Goal: Navigation & Orientation: Find specific page/section

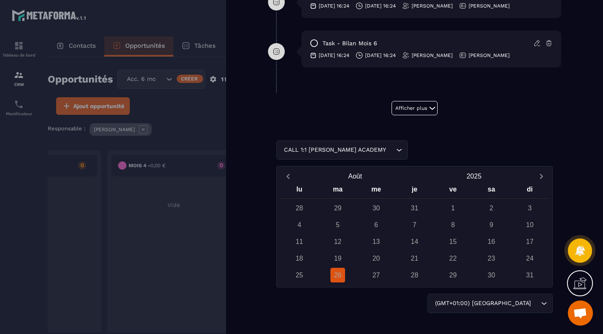
scroll to position [675, 0]
click at [352, 147] on div "CALL 1:1 [PERSON_NAME] ACADEMY Loading..." at bounding box center [414, 149] width 276 height 19
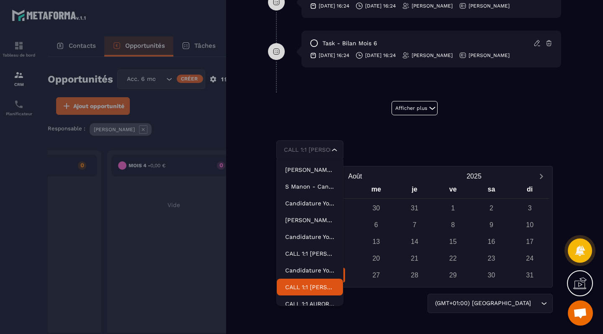
click at [293, 287] on p "CALL 1:1 [PERSON_NAME] ACADEMY" at bounding box center [309, 287] width 49 height 8
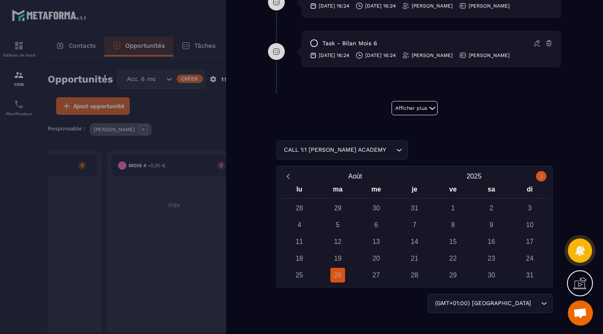
click at [543, 176] on icon "Next month" at bounding box center [541, 176] width 8 height 8
click at [337, 276] on div "26" at bounding box center [337, 275] width 15 height 15
click at [372, 150] on div "CALL 1:1 [PERSON_NAME] ACADEMY Loading..." at bounding box center [414, 149] width 276 height 19
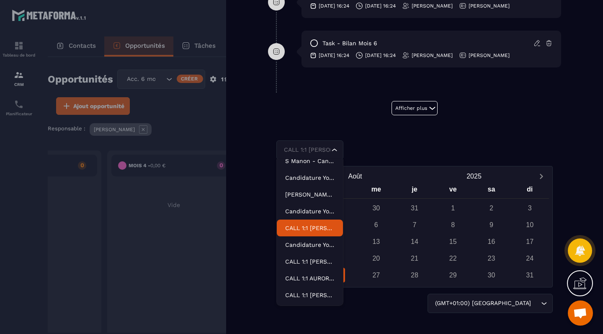
scroll to position [26, 0]
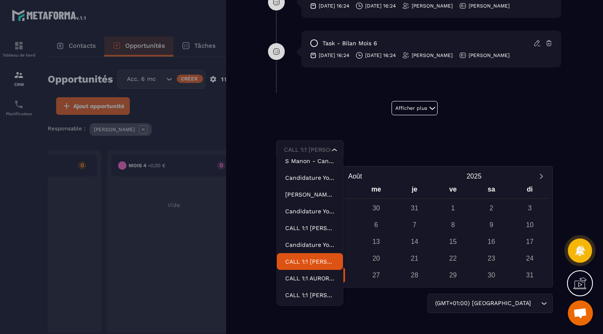
click at [310, 263] on p "CALL 1:1 [PERSON_NAME] ACADEMY" at bounding box center [309, 261] width 49 height 8
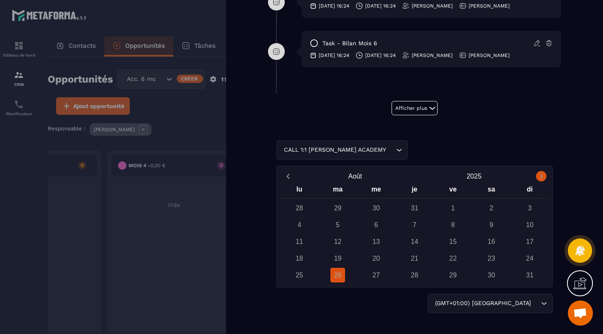
click at [539, 178] on icon "Next month" at bounding box center [541, 176] width 8 height 8
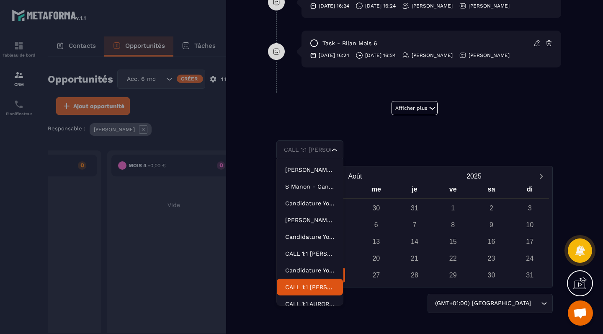
click at [397, 153] on div "CALL 1:1 [PERSON_NAME] ACADEMY Loading..." at bounding box center [414, 149] width 276 height 19
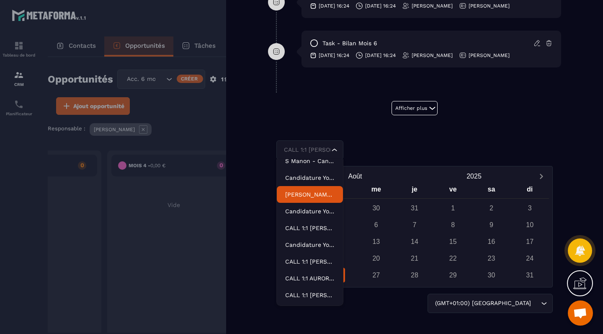
scroll to position [0, 0]
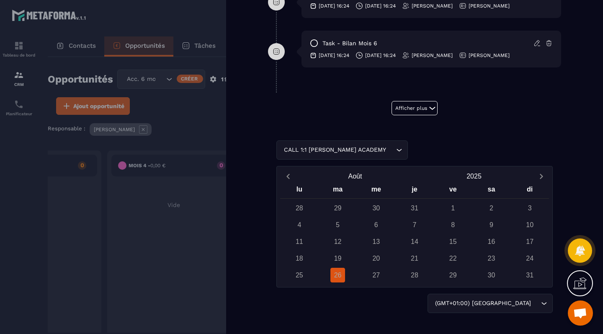
click at [377, 135] on div "CALL 1:1 [PERSON_NAME] ACADEMY Loading... Août 2025 lu ma me je ve sa di 28 29 …" at bounding box center [414, 233] width 293 height 202
click at [337, 278] on div "26" at bounding box center [337, 275] width 15 height 15
click at [370, 274] on div "27" at bounding box center [376, 275] width 15 height 15
click at [412, 277] on div "28" at bounding box center [414, 275] width 15 height 15
click at [539, 169] on div "Août 2025" at bounding box center [414, 176] width 269 height 15
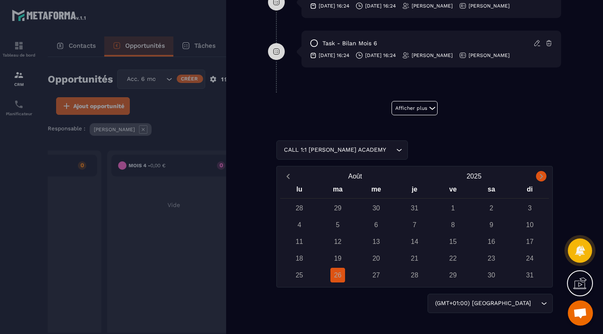
click at [540, 172] on icon "Next month" at bounding box center [541, 176] width 8 height 8
click at [343, 279] on div "26" at bounding box center [337, 275] width 15 height 15
click at [365, 276] on div "27" at bounding box center [376, 275] width 39 height 15
click at [288, 172] on icon "Previous month" at bounding box center [288, 176] width 8 height 8
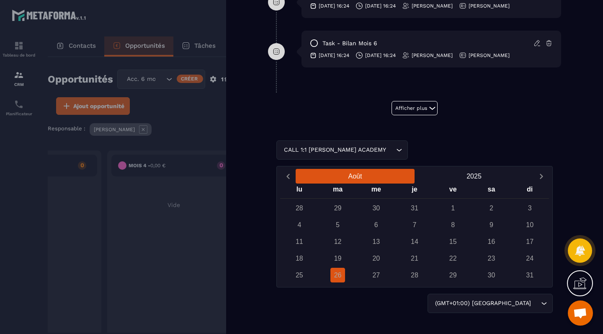
click at [366, 178] on button "Août" at bounding box center [355, 176] width 119 height 15
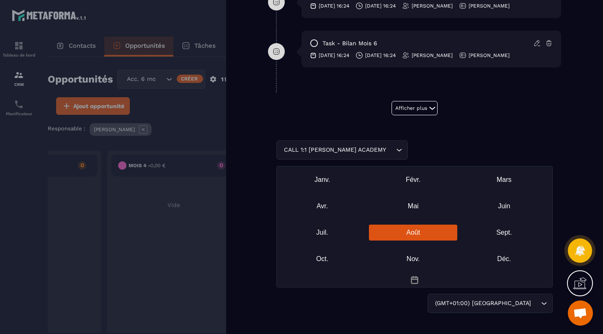
click at [397, 232] on div "Août" at bounding box center [413, 232] width 88 height 16
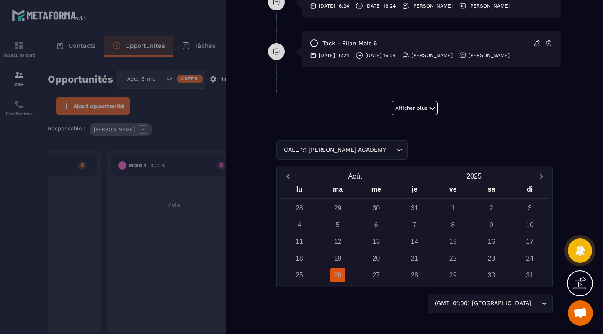
click at [118, 48] on div at bounding box center [301, 167] width 603 height 334
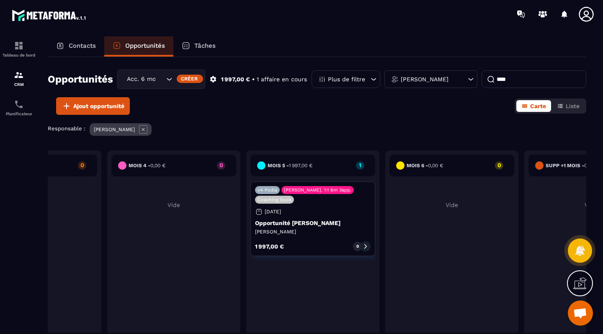
click at [81, 46] on p "Contacts" at bounding box center [82, 46] width 27 height 8
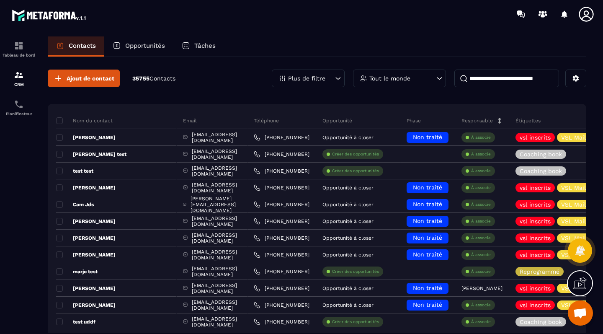
click at [507, 83] on input at bounding box center [506, 79] width 105 height 18
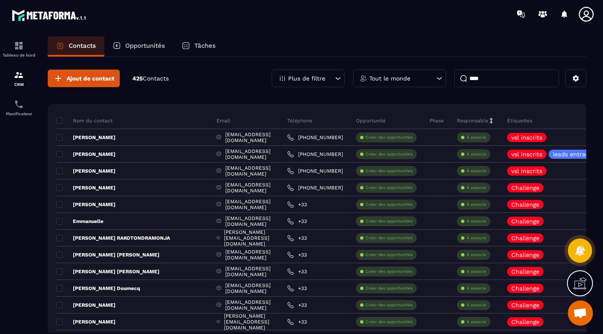
type input "****"
click at [388, 76] on p "Tout le monde" at bounding box center [389, 78] width 41 height 6
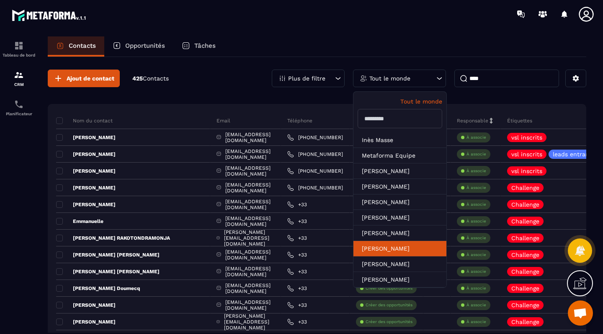
click at [382, 256] on li "[PERSON_NAME]" at bounding box center [399, 263] width 93 height 15
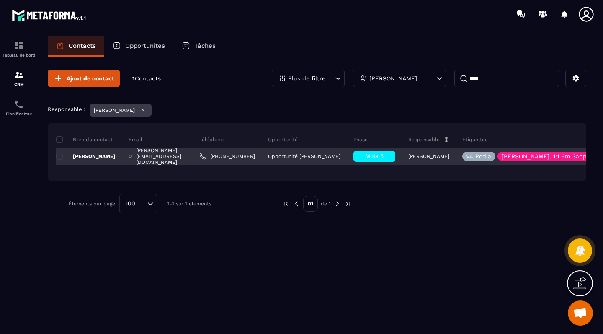
click at [104, 155] on p "[PERSON_NAME]" at bounding box center [85, 156] width 59 height 7
